Goal: Browse casually: Explore the website without a specific task or goal

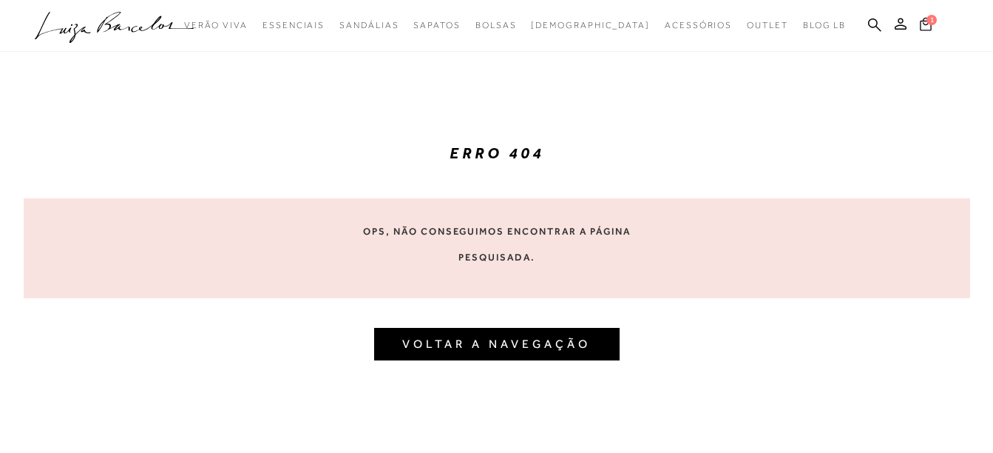
click at [930, 25] on icon at bounding box center [926, 23] width 12 height 13
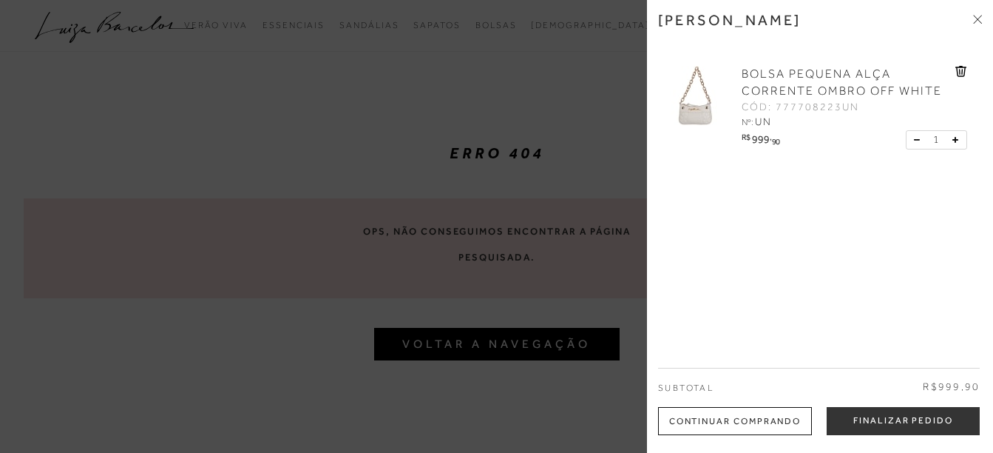
click at [976, 16] on icon at bounding box center [977, 19] width 9 height 9
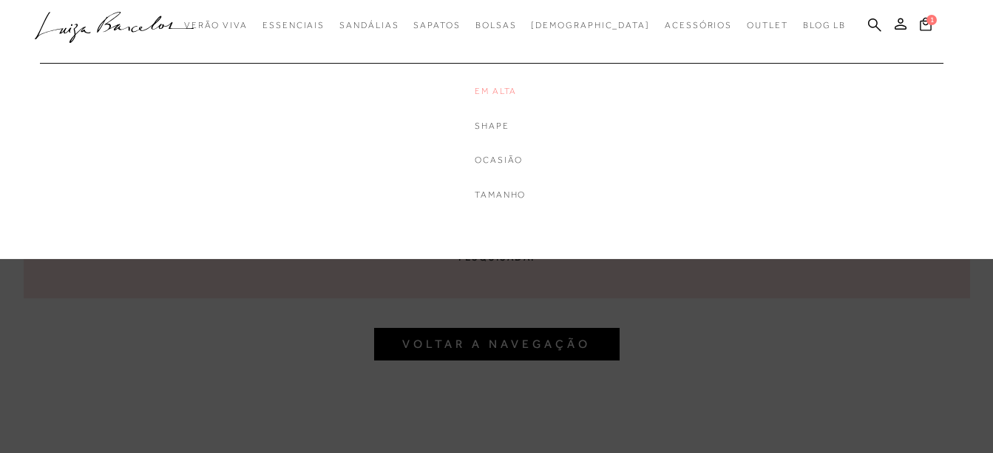
click at [521, 89] on link "Em Alta" at bounding box center [534, 91] width 118 height 13
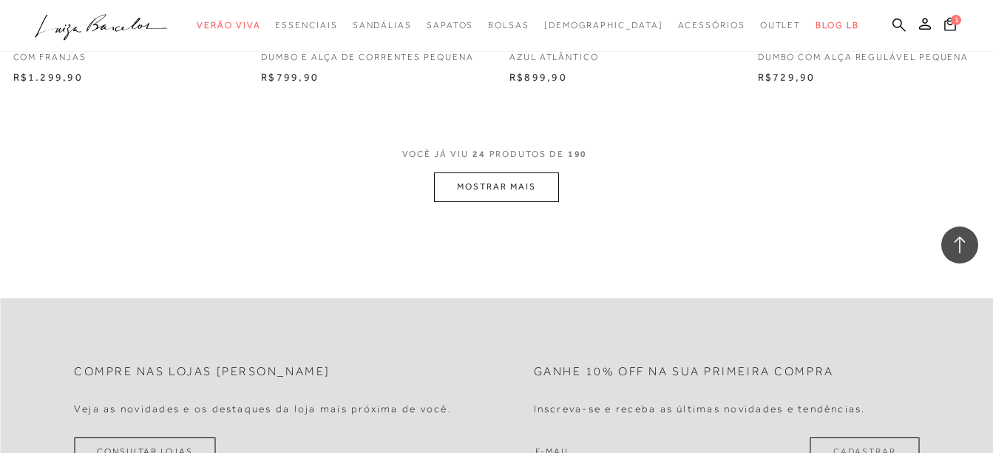
scroll to position [2810, 0]
click at [513, 180] on button "MOSTRAR MAIS" at bounding box center [496, 183] width 124 height 29
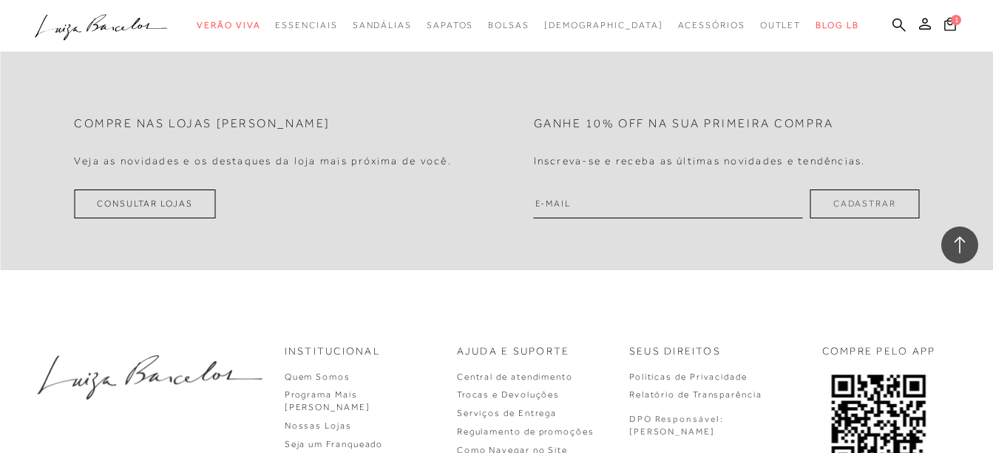
scroll to position [5695, 0]
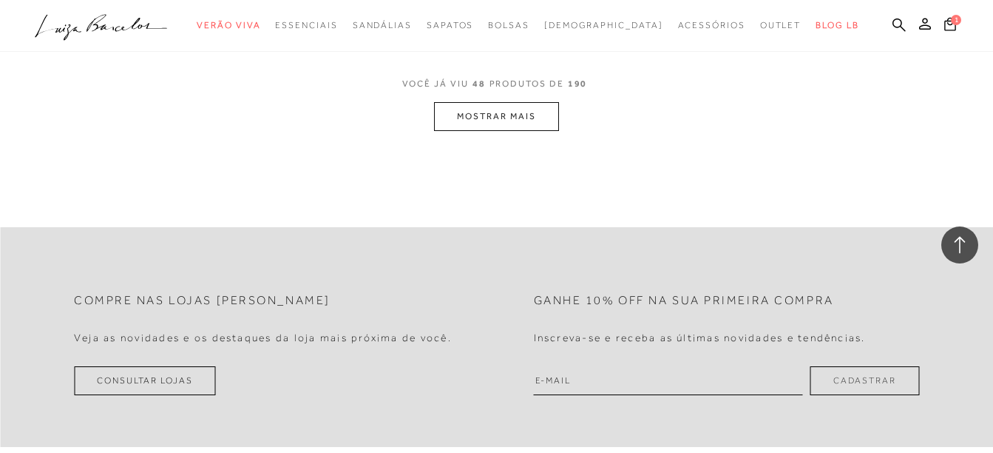
click at [494, 109] on button "MOSTRAR MAIS" at bounding box center [496, 116] width 124 height 29
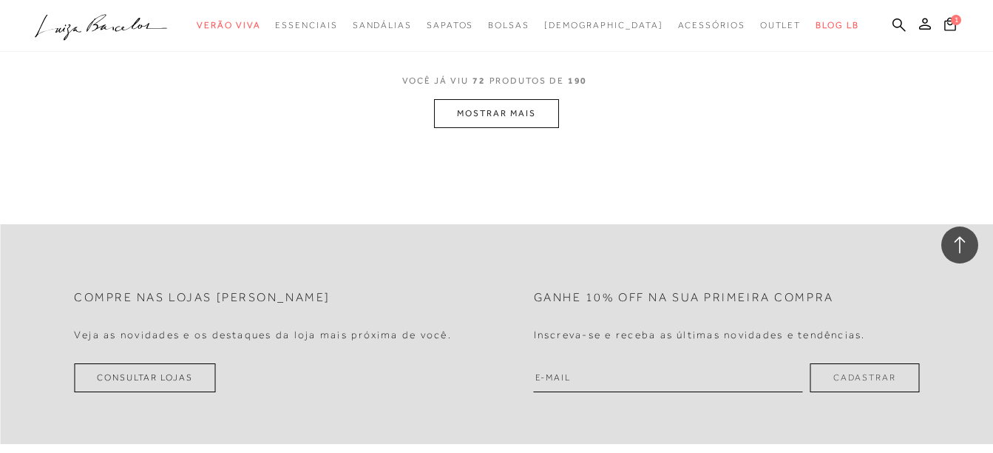
scroll to position [8505, 0]
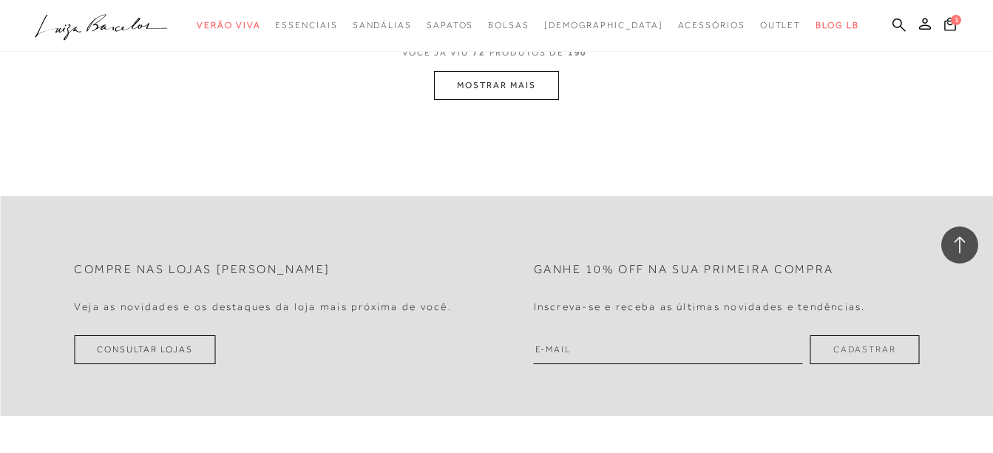
click at [484, 99] on button "MOSTRAR MAIS" at bounding box center [496, 85] width 124 height 29
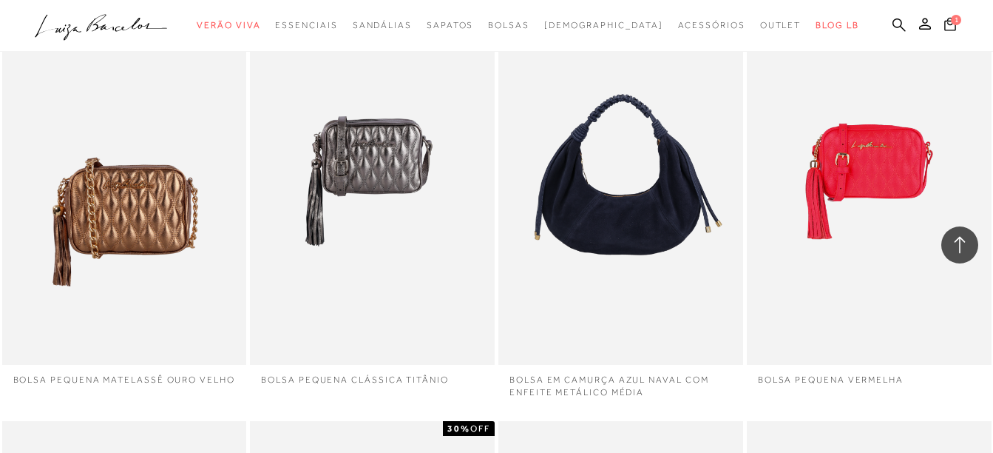
scroll to position [11291, 0]
